Goal: Navigation & Orientation: Find specific page/section

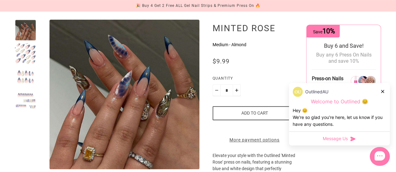
scroll to position [68, 0]
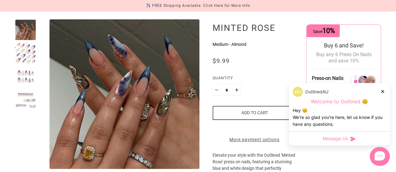
click at [381, 89] on div at bounding box center [383, 91] width 4 height 7
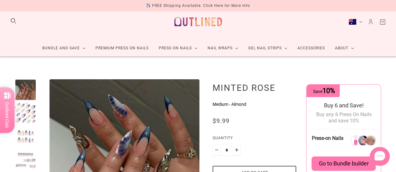
scroll to position [0, 0]
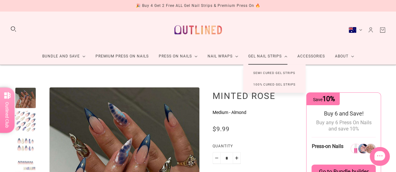
click at [267, 70] on link "Semi Cured Gel Strips" at bounding box center [274, 73] width 62 height 12
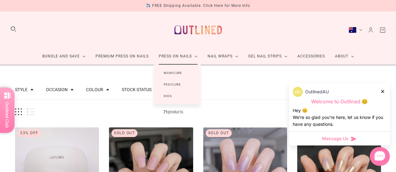
click at [178, 72] on link "Manicure" at bounding box center [173, 73] width 38 height 12
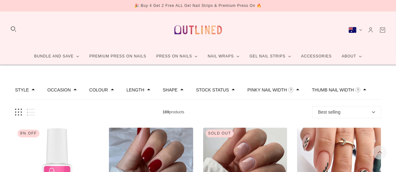
scroll to position [77, 0]
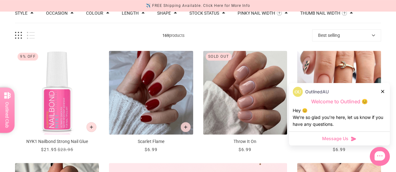
click at [382, 92] on icon at bounding box center [382, 91] width 3 height 3
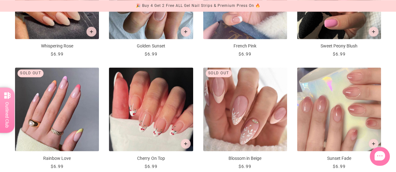
scroll to position [510, 0]
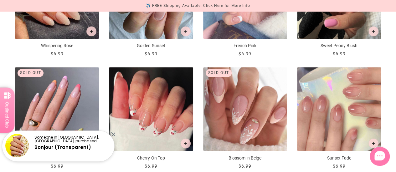
click at [115, 134] on div "Someone in Clifton, Australia purchased Bonjour (Transparent)" at bounding box center [58, 144] width 116 height 38
click at [114, 134] on div at bounding box center [113, 134] width 4 height 4
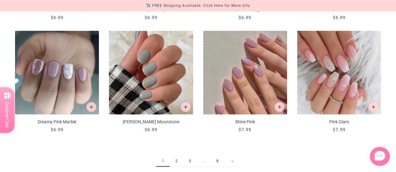
scroll to position [667, 0]
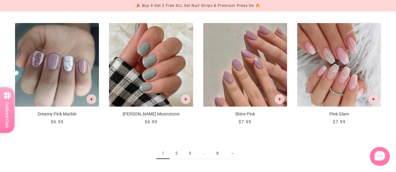
click at [174, 154] on link "2" at bounding box center [176, 154] width 13 height 12
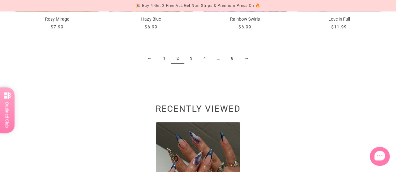
scroll to position [762, 0]
click at [193, 59] on link "3" at bounding box center [190, 59] width 13 height 12
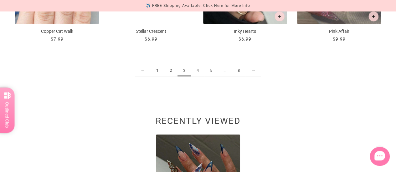
scroll to position [754, 0]
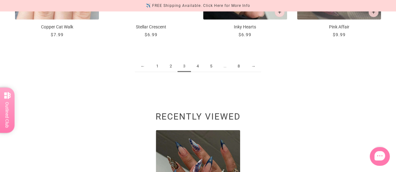
click at [197, 66] on link "4" at bounding box center [197, 67] width 13 height 12
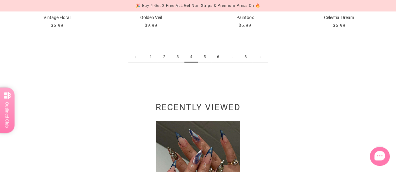
scroll to position [785, 0]
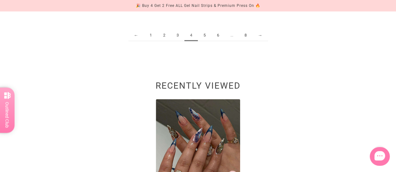
click at [206, 35] on link "5" at bounding box center [204, 36] width 13 height 12
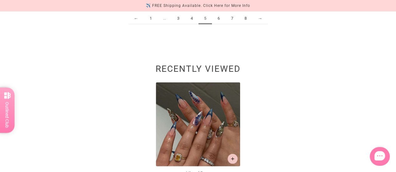
scroll to position [804, 0]
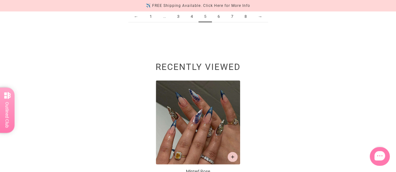
click at [218, 17] on link "6" at bounding box center [218, 17] width 13 height 12
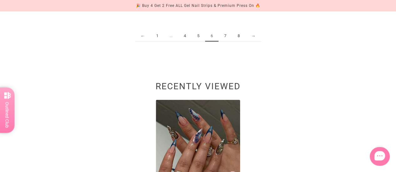
scroll to position [785, 0]
click at [225, 36] on link "7" at bounding box center [224, 36] width 13 height 12
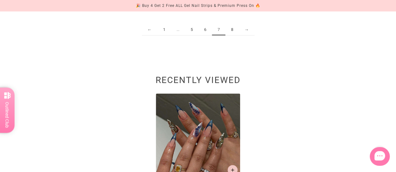
scroll to position [790, 0]
click at [231, 30] on link "8" at bounding box center [231, 30] width 13 height 12
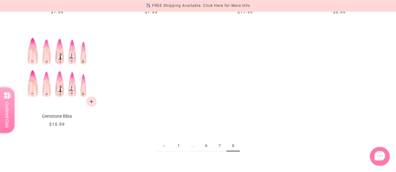
scroll to position [578, 0]
